Goal: Task Accomplishment & Management: Use online tool/utility

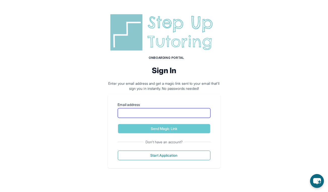
click at [147, 113] on input "Email address" at bounding box center [164, 113] width 93 height 10
click at [183, 110] on input "Email address" at bounding box center [164, 113] width 93 height 10
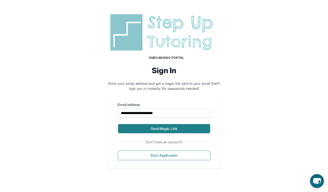
click at [195, 131] on button "Send Magic Link" at bounding box center [164, 129] width 93 height 10
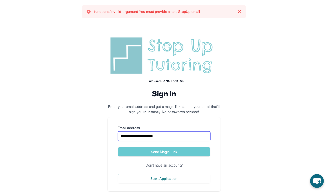
drag, startPoint x: 173, startPoint y: 135, endPoint x: 130, endPoint y: 136, distance: 43.4
click at [130, 136] on input "**********" at bounding box center [164, 136] width 93 height 10
type input "**********"
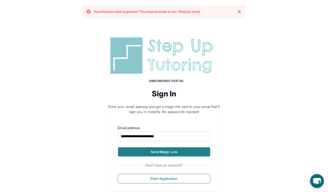
click at [146, 152] on button "Send Magic Link" at bounding box center [164, 152] width 93 height 10
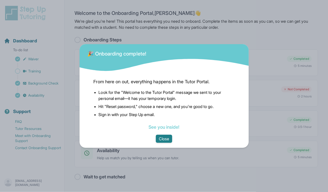
click at [162, 139] on button "Close" at bounding box center [164, 139] width 16 height 8
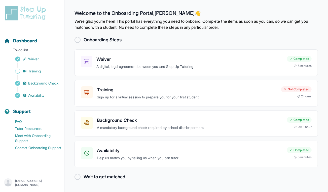
click at [39, 181] on p "krissyreyesortiz@gmail.com" at bounding box center [37, 183] width 45 height 8
click at [37, 171] on link "Sign Out" at bounding box center [32, 170] width 54 height 9
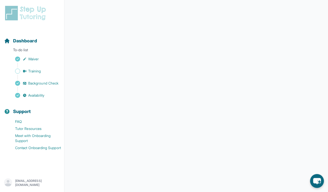
scroll to position [76, 0]
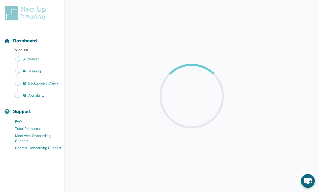
click at [27, 176] on nav "Dashboard To-do list Waiver Training Background Check Availability Support FAQ …" at bounding box center [32, 104] width 64 height 150
click at [27, 183] on div "Dashboard To-do list Waiver Training Background Check Availability Support FAQ …" at bounding box center [32, 94] width 64 height 179
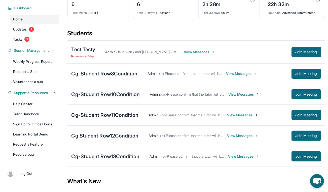
scroll to position [39, 0]
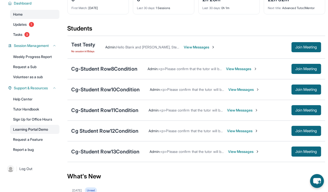
click at [28, 129] on link "Learning Portal Demo" at bounding box center [34, 129] width 49 height 9
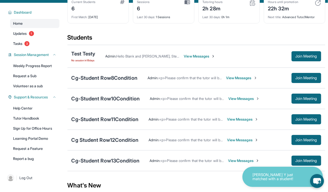
scroll to position [30, 0]
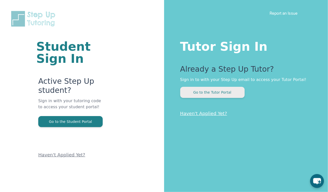
click at [208, 94] on button "Go to the Tutor Portal" at bounding box center [212, 92] width 65 height 11
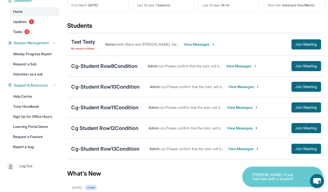
scroll to position [42, 0]
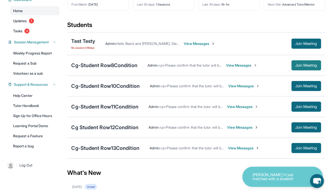
click at [297, 64] on span "Join Meeting" at bounding box center [307, 65] width 22 height 3
